Goal: Information Seeking & Learning: Learn about a topic

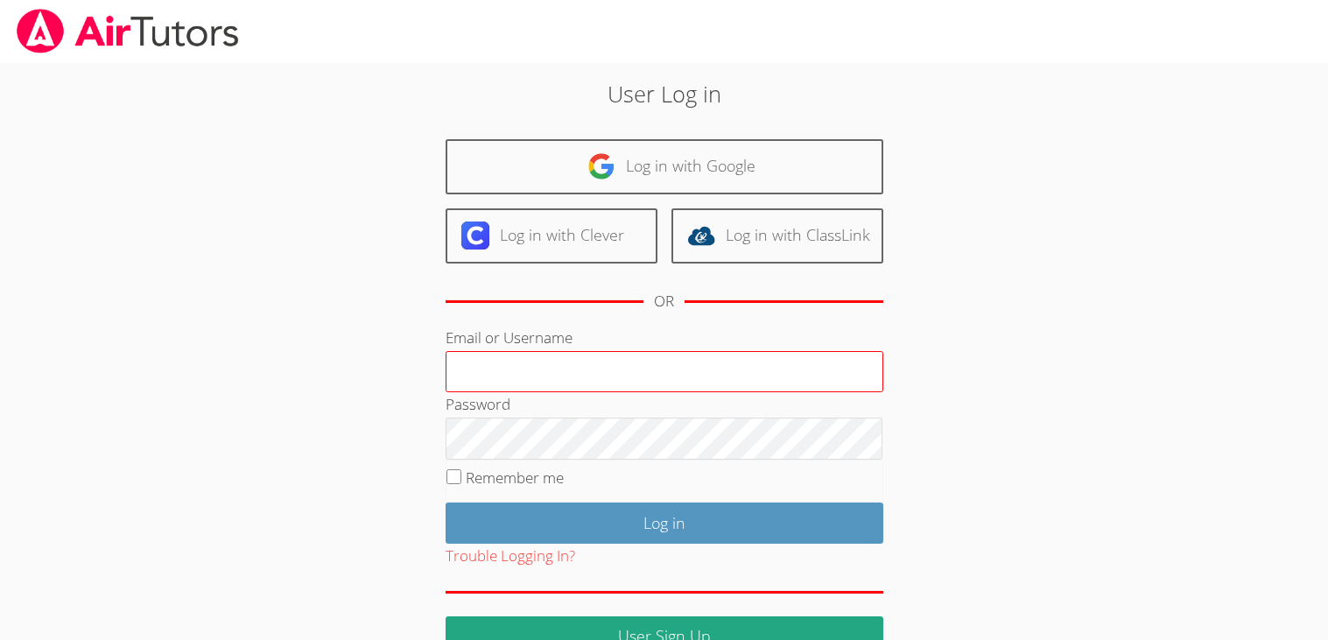
click at [677, 382] on input "Email or Username" at bounding box center [664, 372] width 438 height 42
type input "e.fernandez8@lodiusd.org"
click at [599, 354] on input "e.fernandez8@lodiusd.org" at bounding box center [664, 372] width 438 height 42
click at [912, 267] on div "User Log in Log in with Google Log in with Clever Log in with ClassLink OR Emai…" at bounding box center [663, 366] width 717 height 579
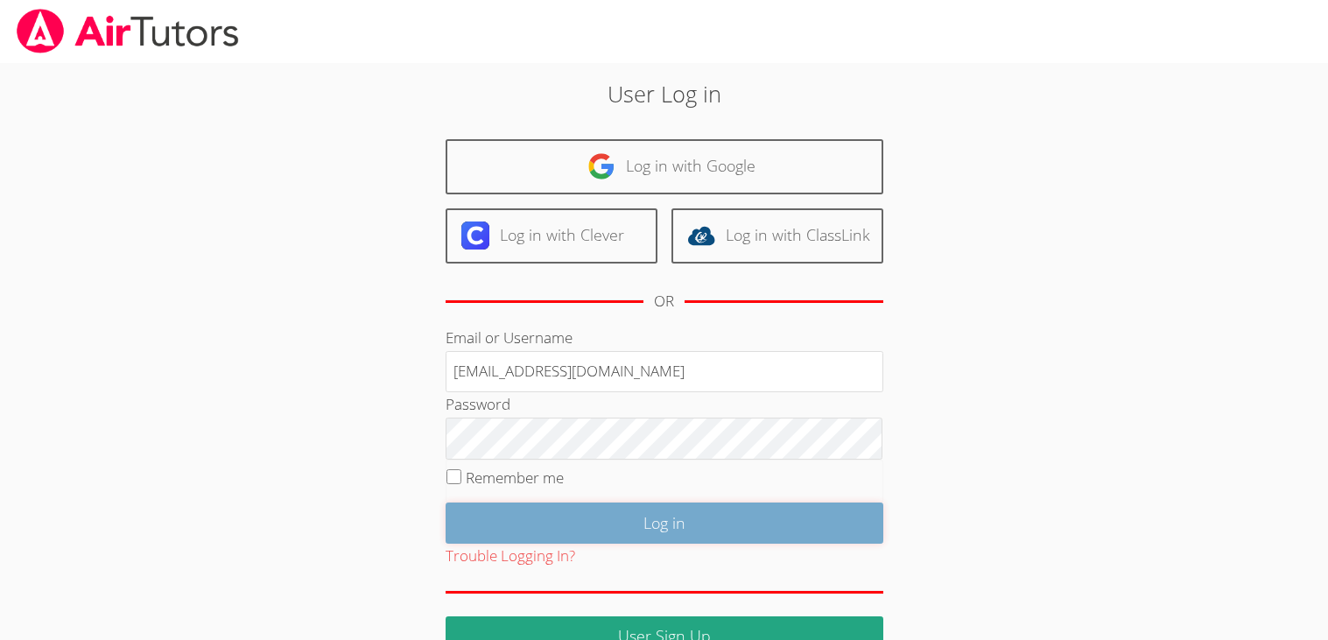
click at [708, 530] on input "Log in" at bounding box center [664, 522] width 438 height 41
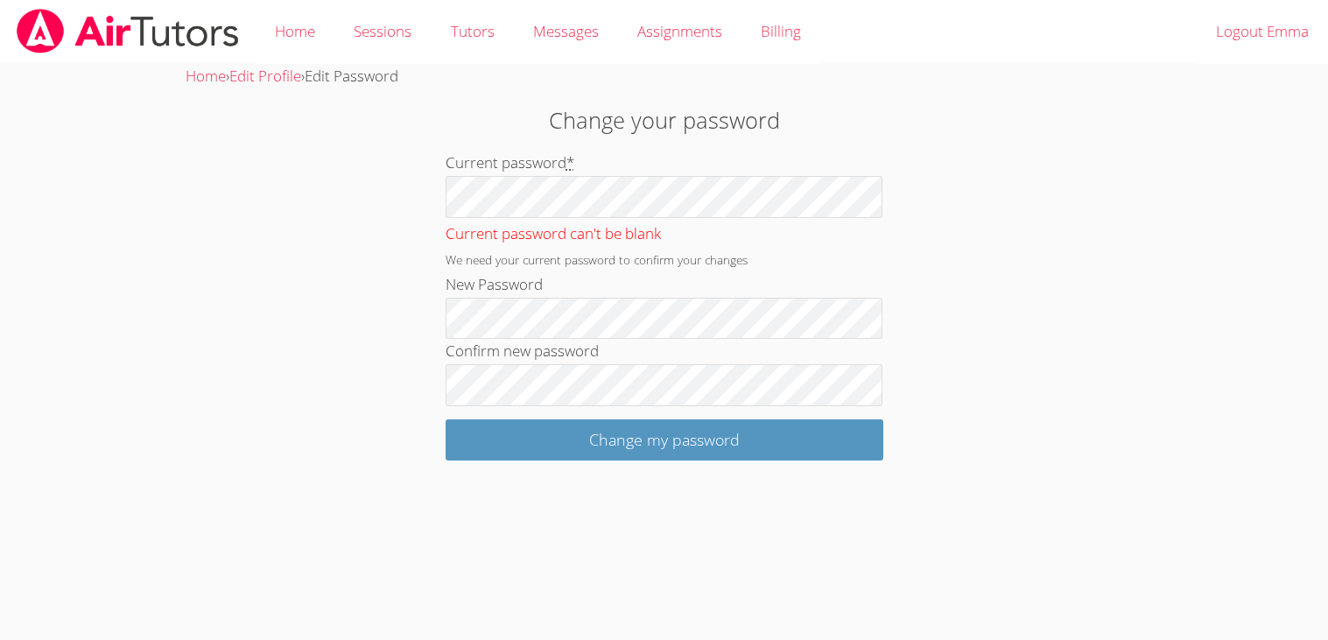
click at [552, 218] on div "Current password can't be blank" at bounding box center [664, 232] width 438 height 29
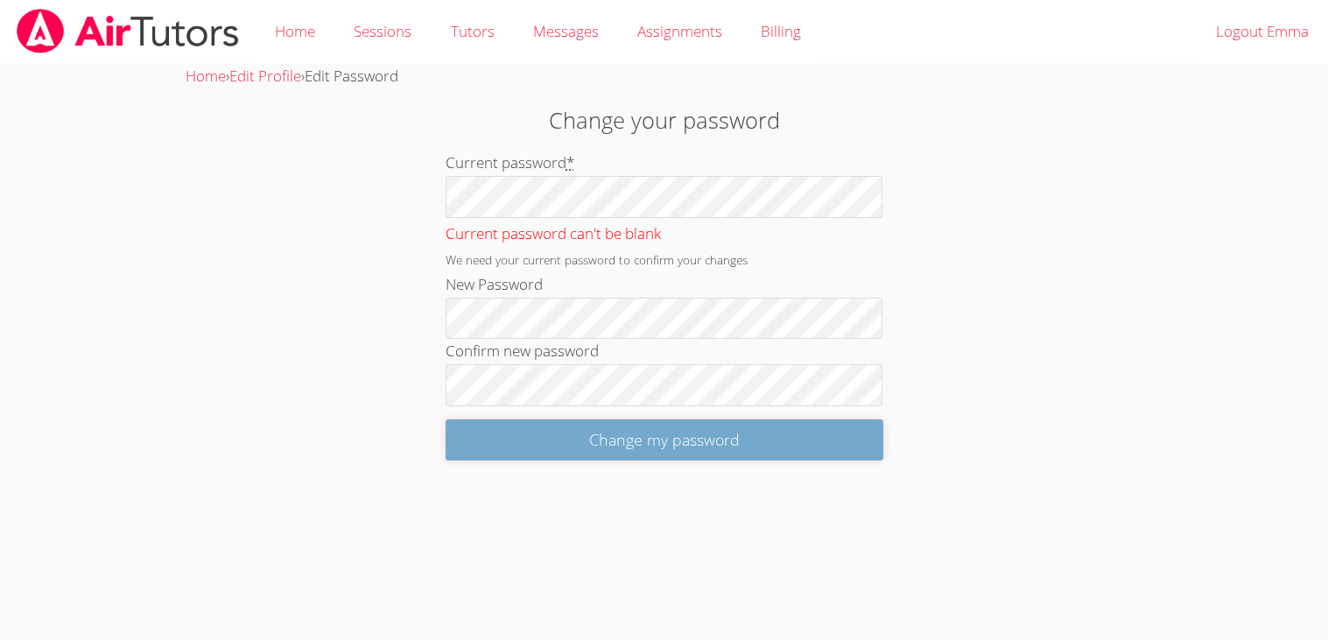
click at [698, 432] on input "Change my password" at bounding box center [664, 439] width 438 height 41
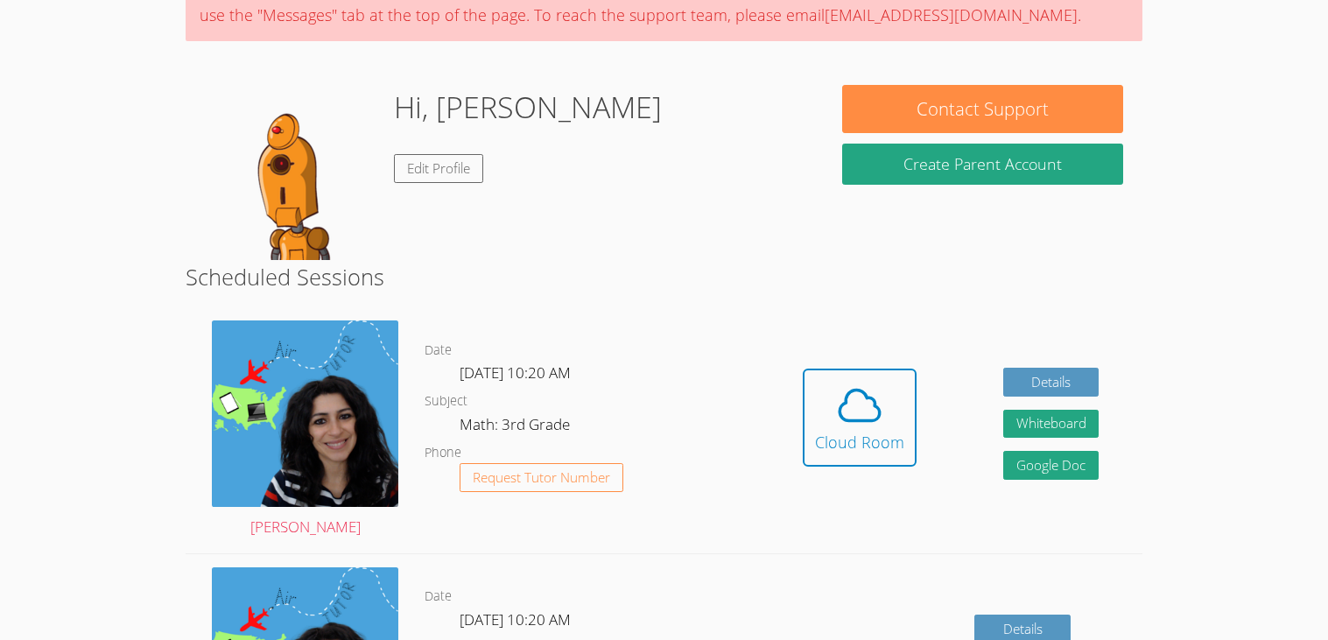
scroll to position [209, 0]
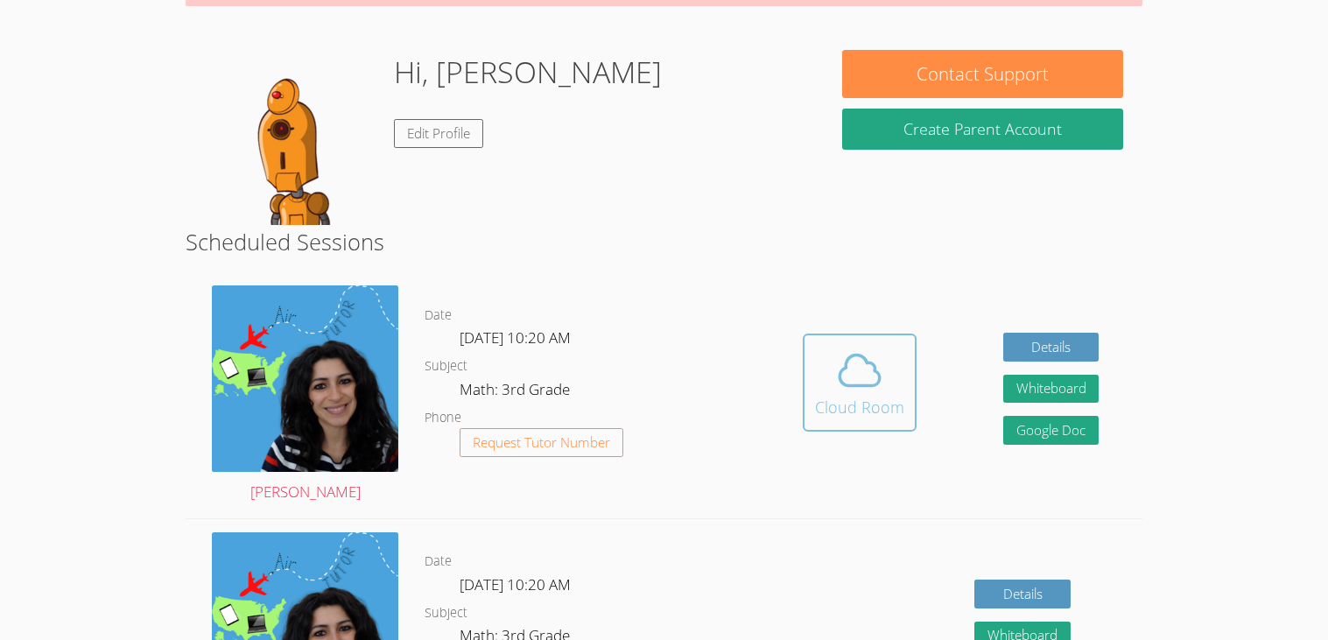
click at [821, 379] on span at bounding box center [859, 370] width 89 height 49
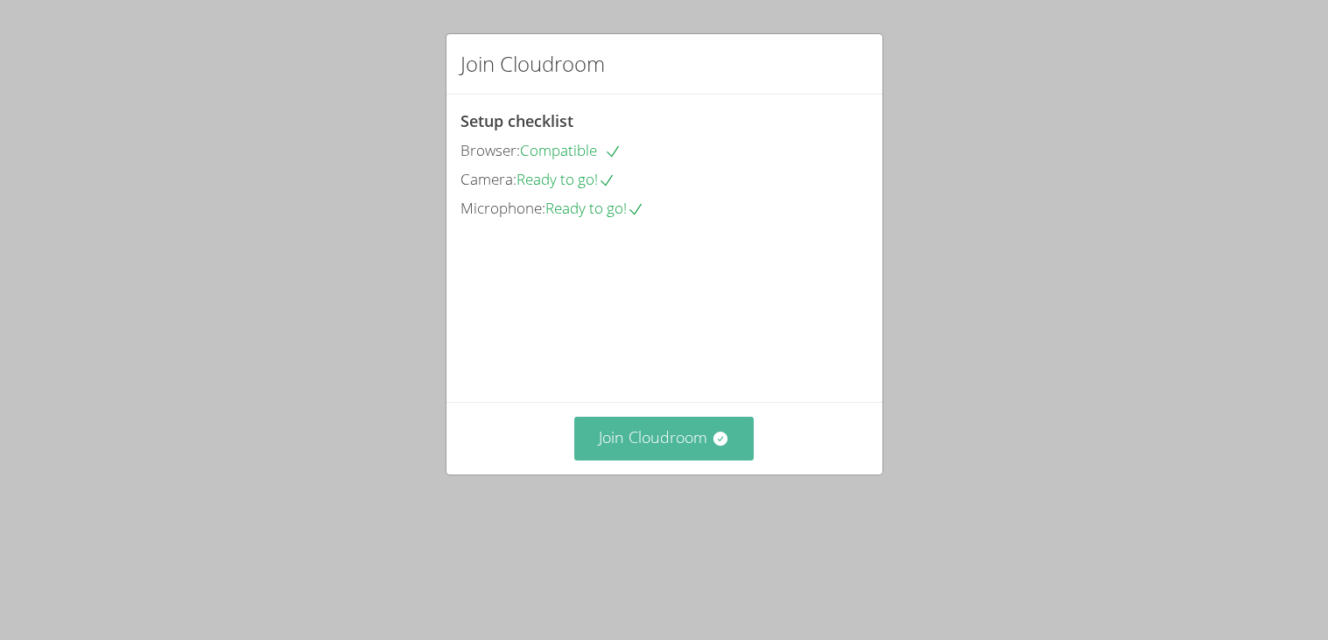
click at [664, 459] on button "Join Cloudroom" at bounding box center [663, 438] width 179 height 43
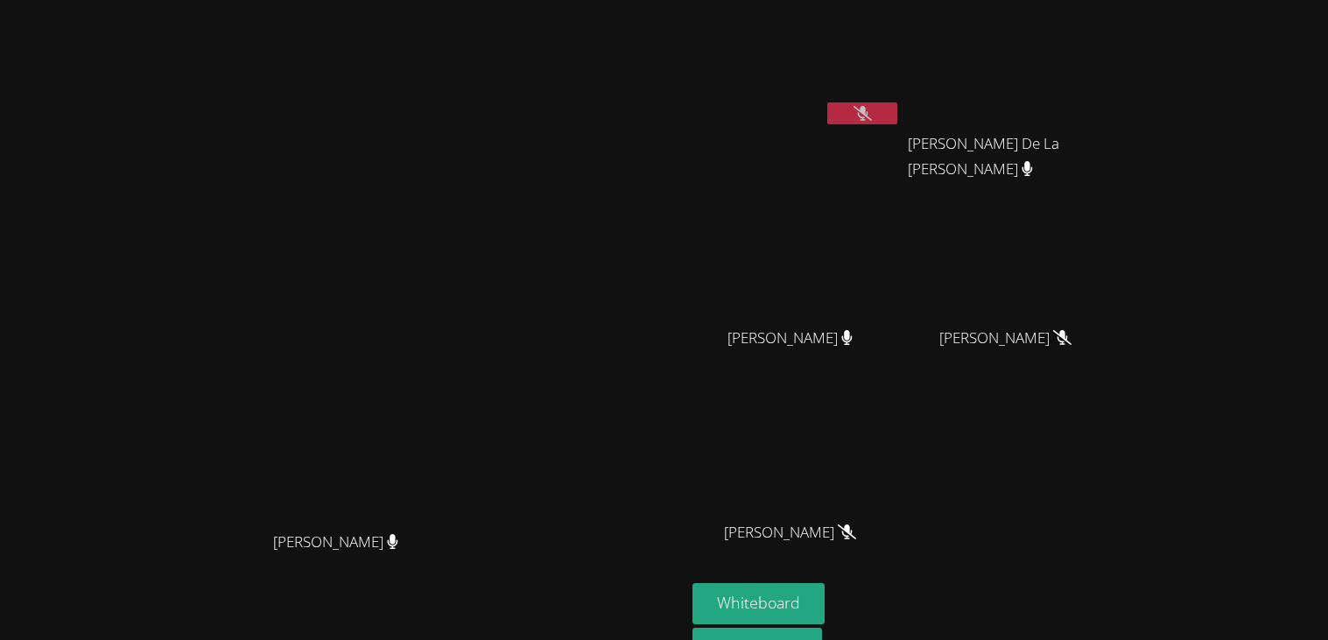
drag, startPoint x: 1227, startPoint y: 456, endPoint x: 1229, endPoint y: 407, distance: 49.0
click at [1116, 407] on div "Emma Fernandez Rogelio De La Cruz Barajas Rogelio De La Cruz Barajas Edwin Silv…" at bounding box center [904, 295] width 424 height 576
drag, startPoint x: 782, startPoint y: 520, endPoint x: 763, endPoint y: 465, distance: 58.1
click at [474, 465] on video at bounding box center [343, 333] width 263 height 378
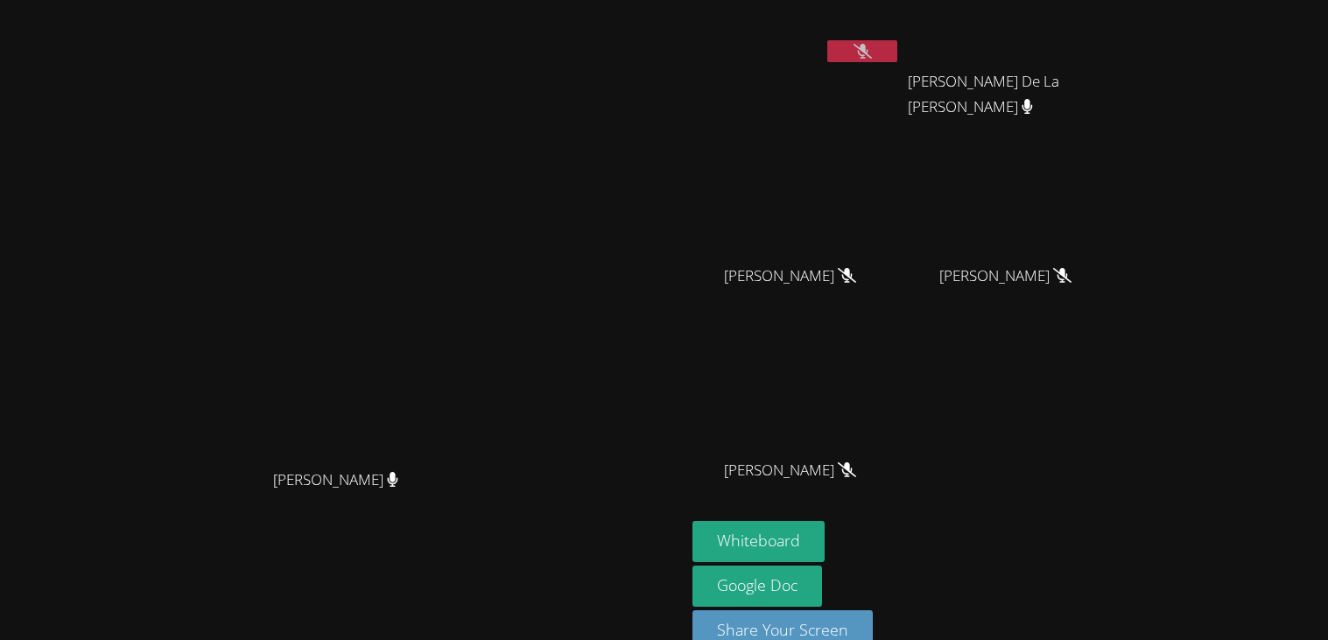
scroll to position [27, 0]
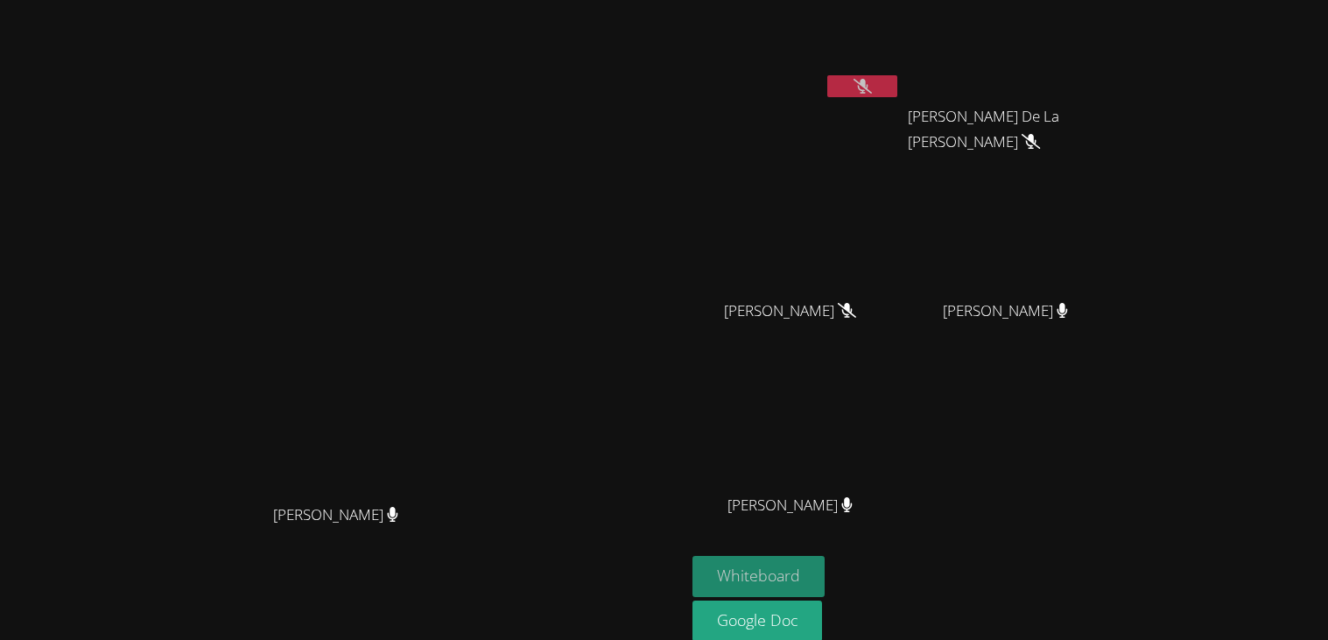
click at [824, 570] on button "Whiteboard" at bounding box center [758, 576] width 132 height 41
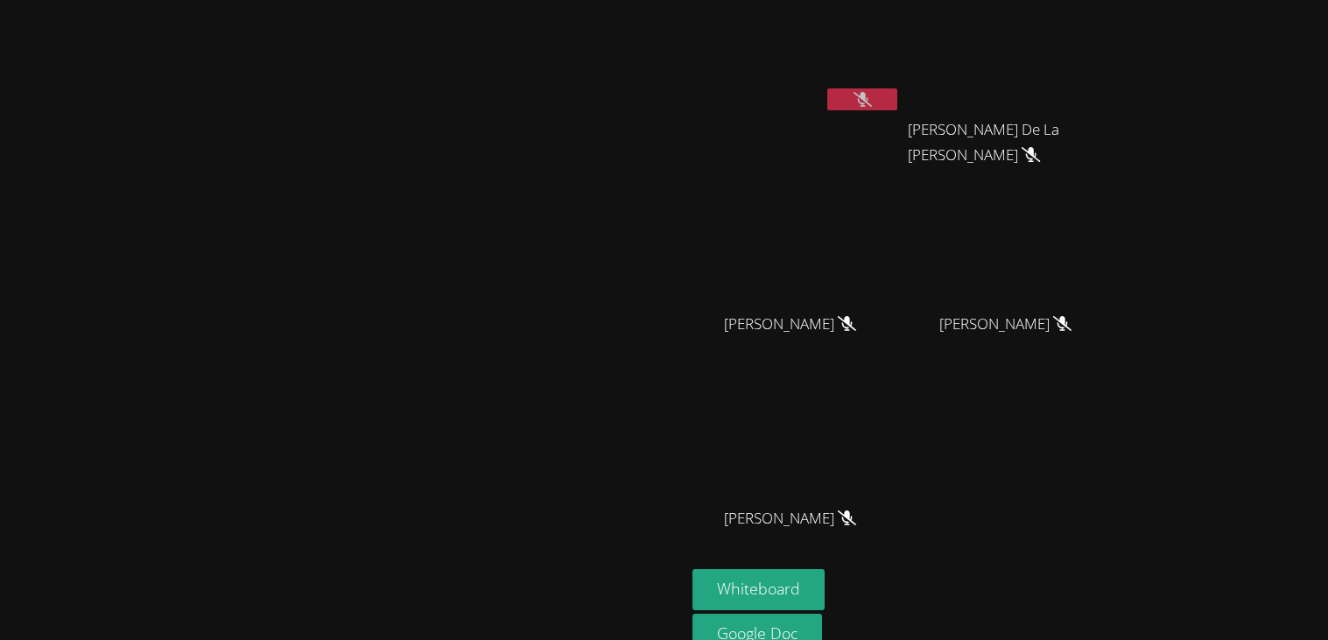
scroll to position [14, 0]
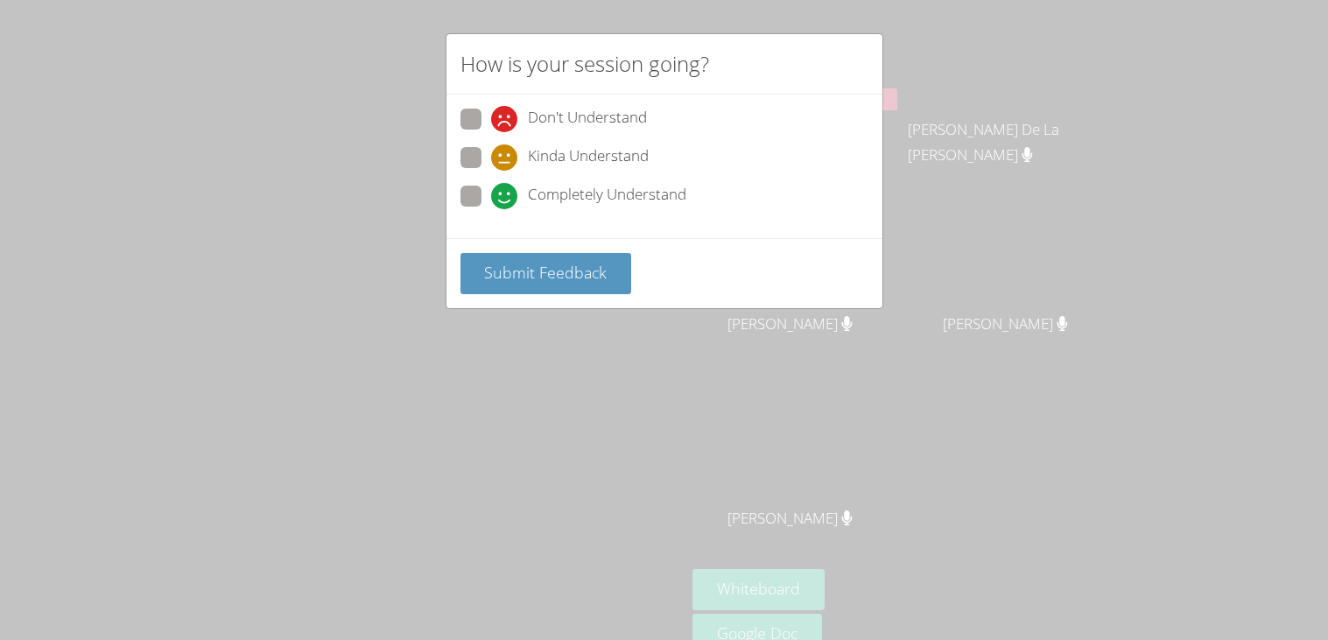
click at [491, 209] on span at bounding box center [491, 209] width 0 height 0
click at [491, 186] on input "Completely Understand" at bounding box center [498, 193] width 15 height 15
radio input "true"
click at [593, 272] on span "Submit Feedback" at bounding box center [545, 272] width 123 height 21
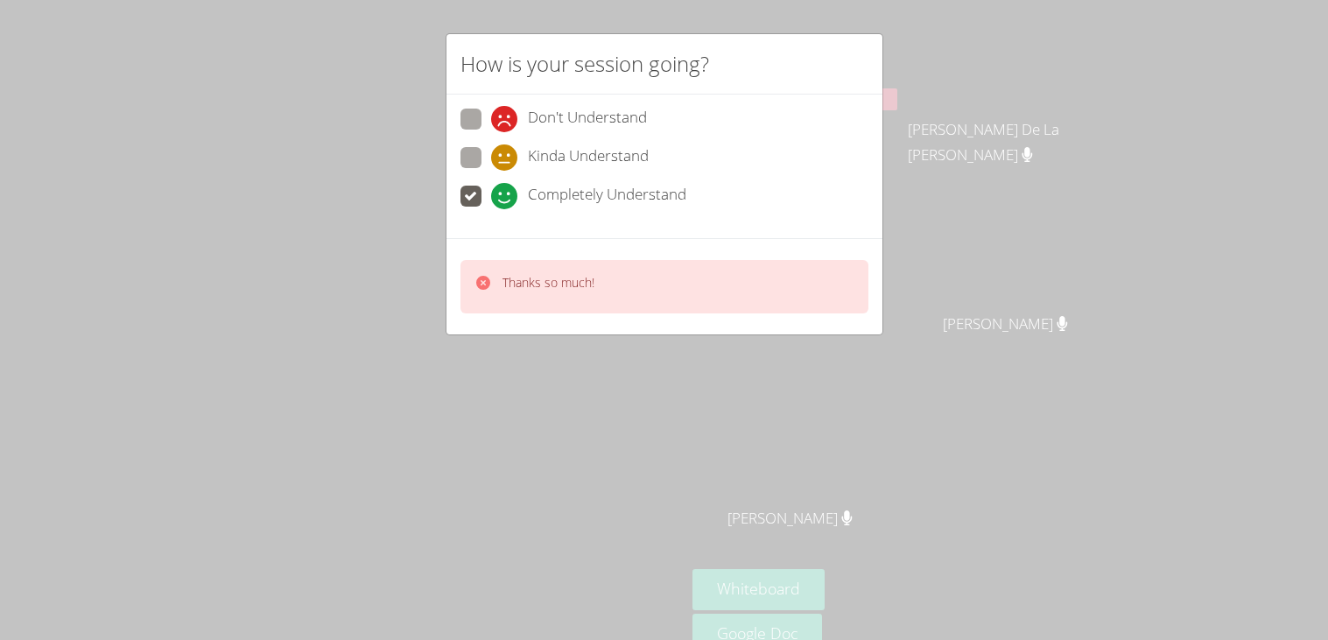
click at [593, 275] on p "Thanks so much!" at bounding box center [548, 283] width 92 height 18
click at [594, 281] on div "Thanks so much!" at bounding box center [664, 286] width 408 height 53
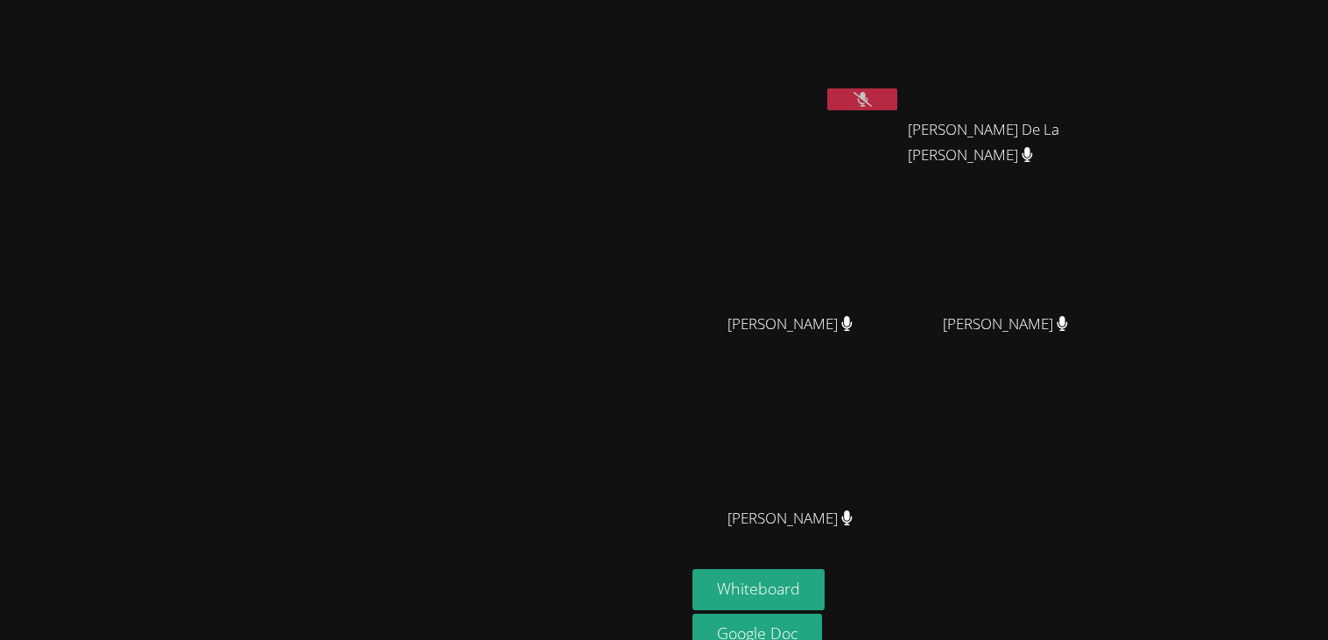
click at [474, 284] on video at bounding box center [343, 319] width 263 height 378
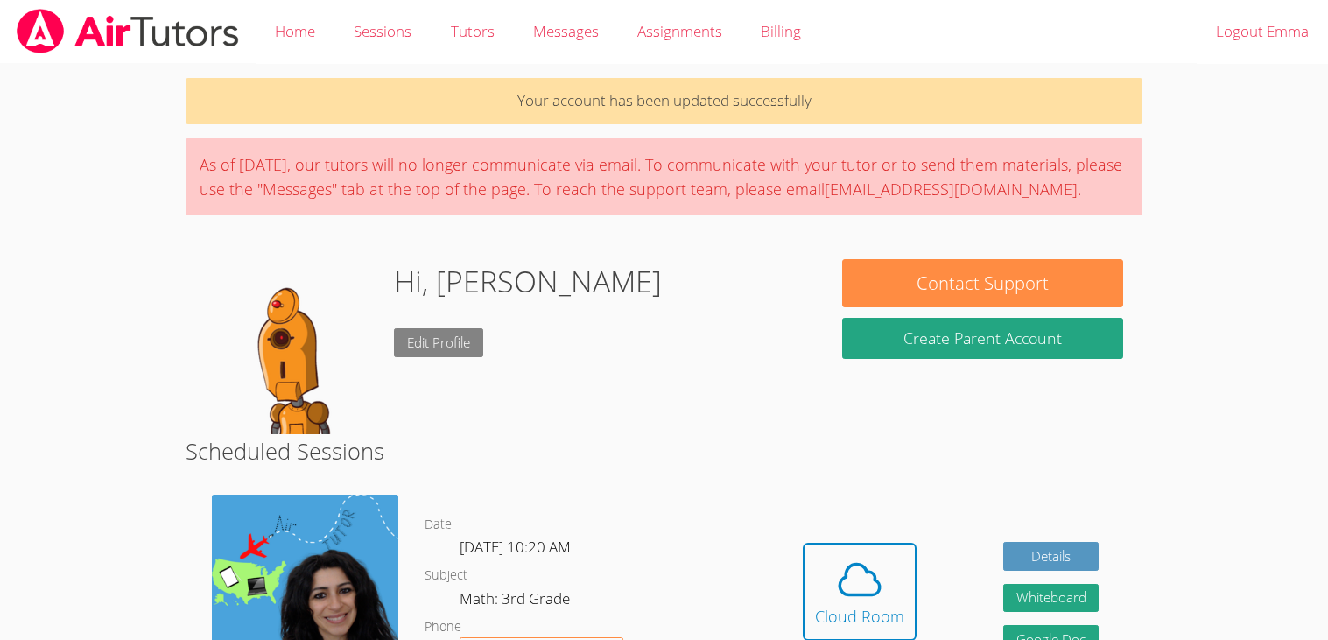
scroll to position [209, 0]
